Goal: Information Seeking & Learning: Find contact information

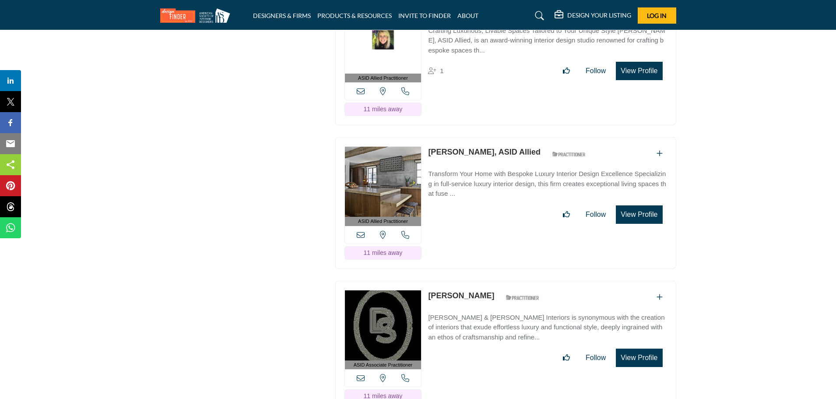
scroll to position [2894, 0]
drag, startPoint x: 426, startPoint y: 265, endPoint x: 487, endPoint y: 265, distance: 61.7
click at [487, 281] on div "ASID Associate Practitioner ASID Associate Practitioners have a degree in any m…" at bounding box center [505, 347] width 341 height 132
copy link "[PERSON_NAME]"
drag, startPoint x: 427, startPoint y: 288, endPoint x: 501, endPoint y: 288, distance: 73.6
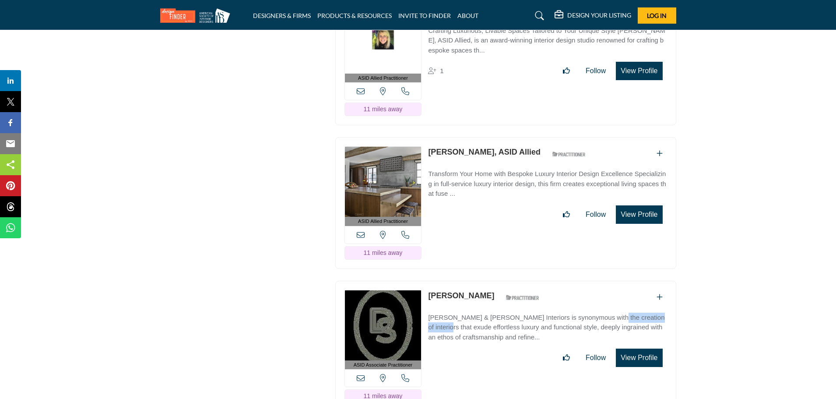
click at [501, 288] on div "ASID Associate Practitioner ASID Associate Practitioners have a degree in any m…" at bounding box center [505, 347] width 341 height 132
copy p "[PERSON_NAME] & [PERSON_NAME] Interiors"
drag, startPoint x: 428, startPoint y: 264, endPoint x: 487, endPoint y: 266, distance: 59.2
click at [487, 281] on div "ASID Associate Practitioner ASID Associate Practitioners have a degree in any m…" at bounding box center [505, 347] width 341 height 132
copy link "[PERSON_NAME]"
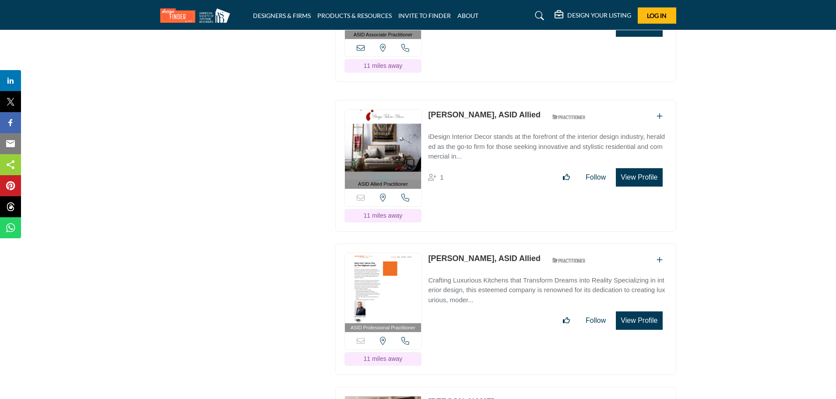
scroll to position [3246, 0]
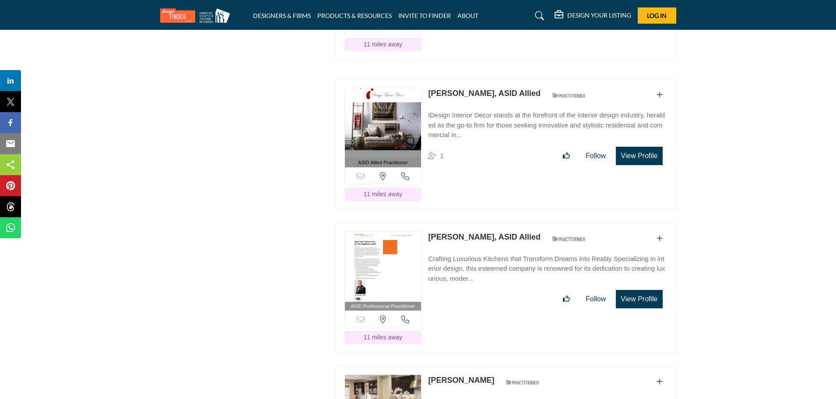
drag, startPoint x: 425, startPoint y: 60, endPoint x: 481, endPoint y: 61, distance: 56.1
click at [481, 78] on div "ASID Allied Practitioner ASID Allied Practitioners have successfully completed …" at bounding box center [505, 144] width 341 height 132
copy link "[PERSON_NAME]"
drag, startPoint x: 425, startPoint y: 204, endPoint x: 430, endPoint y: 207, distance: 6.1
click at [419, 222] on div "ASID Professional Practitioner ASID Professional Practitioners have successfull…" at bounding box center [505, 288] width 341 height 132
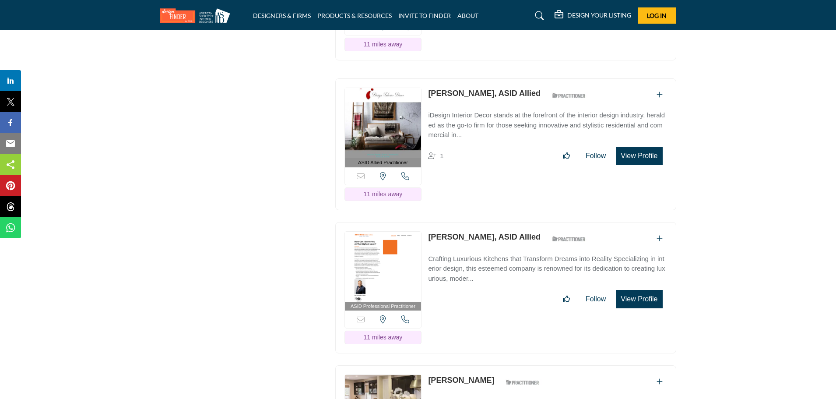
drag, startPoint x: 427, startPoint y: 206, endPoint x: 486, endPoint y: 206, distance: 58.7
click at [486, 222] on div "ASID Professional Practitioner ASID Professional Practitioners have successfull…" at bounding box center [505, 288] width 341 height 132
copy link "[PERSON_NAME]"
drag, startPoint x: 425, startPoint y: 347, endPoint x: 509, endPoint y: 350, distance: 84.6
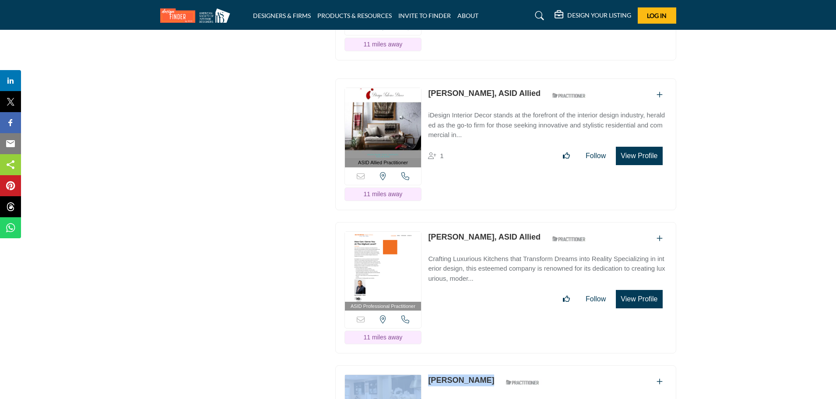
copy div "View the location of this listing Call Number 11 miles away [PERSON_NAME]"
